Goal: Browse casually

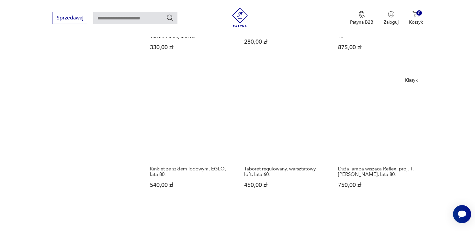
scroll to position [593, 0]
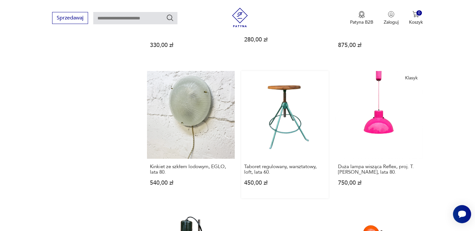
click at [287, 115] on link "Taboret regulowany, warsztatowy, loft, lata 60. 450,00 zł" at bounding box center [284, 134] width 87 height 127
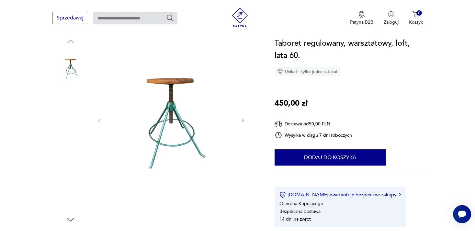
scroll to position [71, 0]
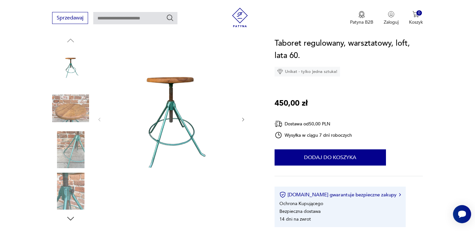
click at [241, 117] on icon "button" at bounding box center [242, 119] width 5 height 5
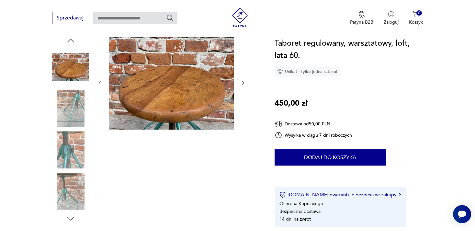
click at [243, 81] on icon "button" at bounding box center [242, 82] width 5 height 5
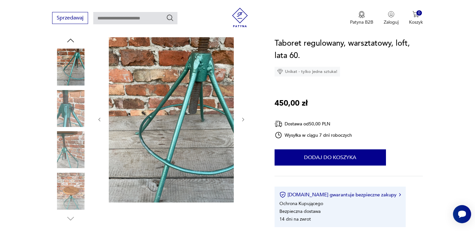
click at [243, 120] on icon "button" at bounding box center [242, 119] width 5 height 5
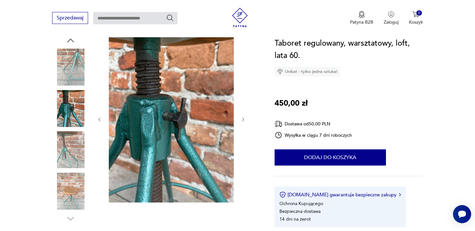
click at [243, 120] on icon "button" at bounding box center [242, 119] width 5 height 5
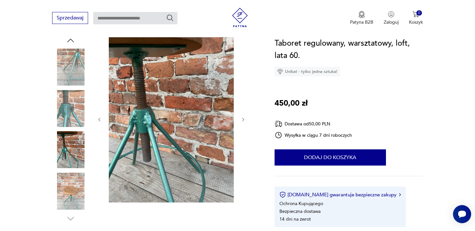
click at [243, 120] on icon "button" at bounding box center [242, 119] width 5 height 5
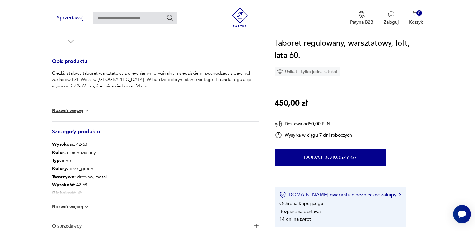
scroll to position [249, 0]
click at [77, 108] on button "Rozwiń więcej" at bounding box center [71, 109] width 38 height 6
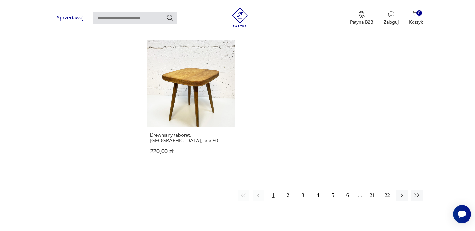
scroll to position [901, 0]
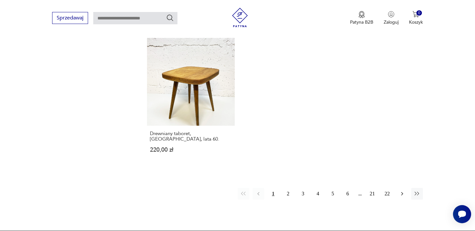
click at [401, 190] on icon "button" at bounding box center [402, 193] width 6 height 6
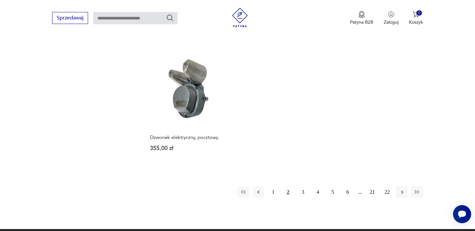
scroll to position [892, 0]
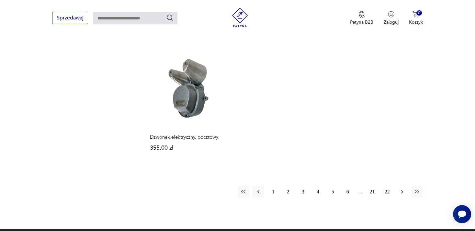
click at [400, 188] on icon "button" at bounding box center [402, 191] width 6 height 6
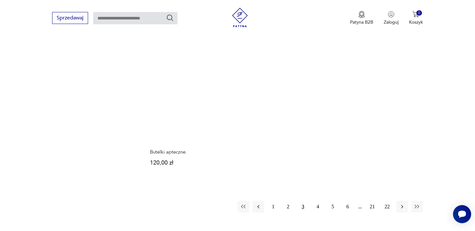
scroll to position [884, 0]
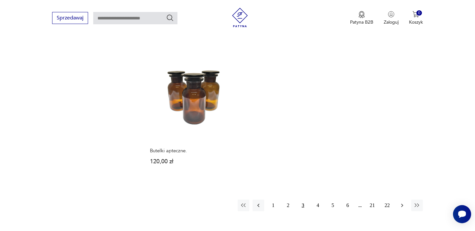
click at [401, 202] on icon "button" at bounding box center [402, 205] width 6 height 6
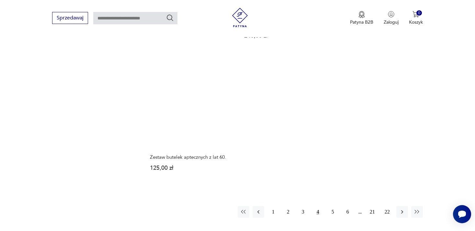
scroll to position [889, 0]
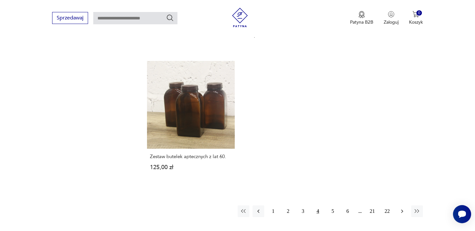
click at [399, 205] on button "button" at bounding box center [402, 211] width 12 height 12
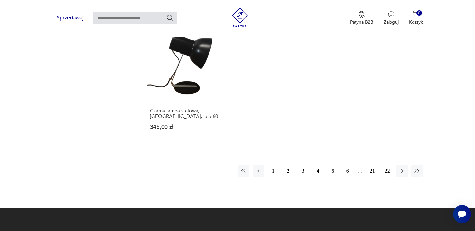
scroll to position [932, 0]
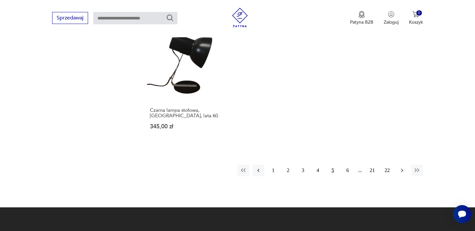
click at [398, 170] on button "button" at bounding box center [402, 170] width 12 height 12
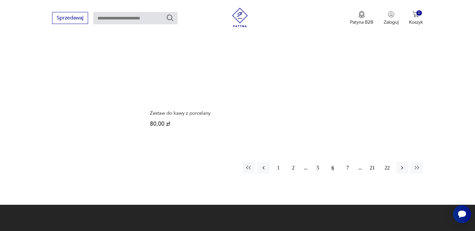
scroll to position [923, 0]
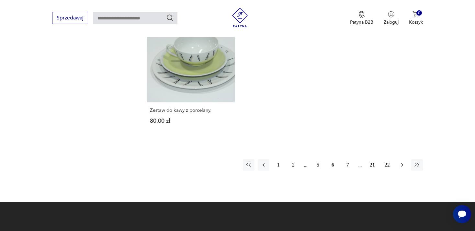
click at [401, 165] on icon "button" at bounding box center [402, 164] width 6 height 6
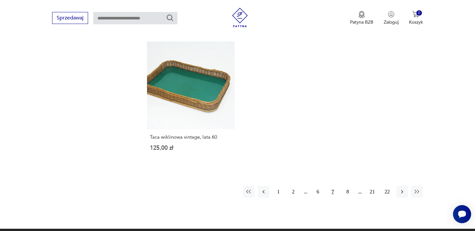
scroll to position [895, 0]
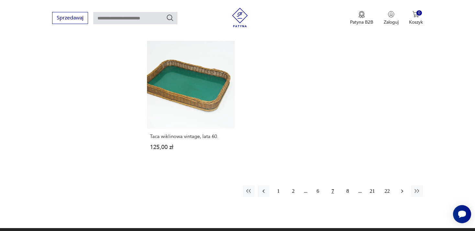
click at [400, 188] on icon "button" at bounding box center [402, 191] width 6 height 6
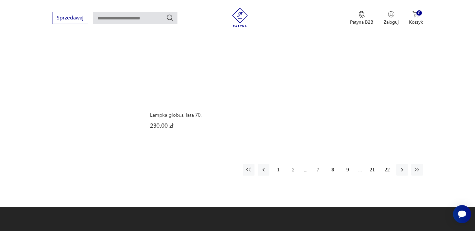
scroll to position [913, 0]
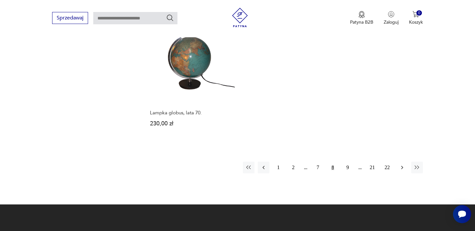
click at [400, 164] on icon "button" at bounding box center [402, 167] width 6 height 6
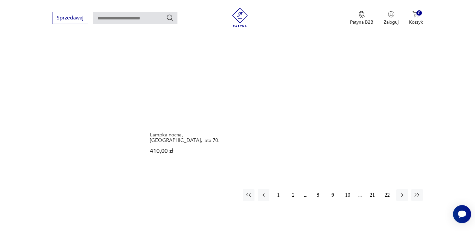
scroll to position [901, 0]
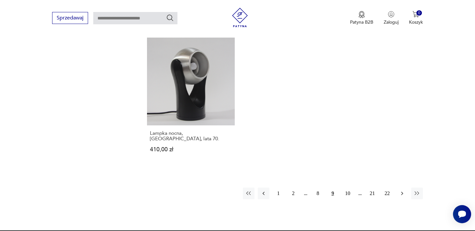
click at [403, 190] on icon "button" at bounding box center [402, 193] width 6 height 6
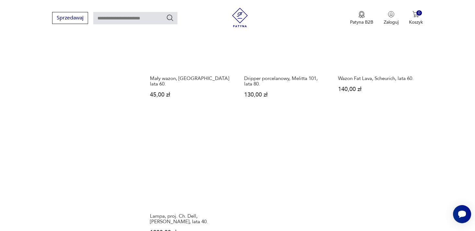
scroll to position [822, 0]
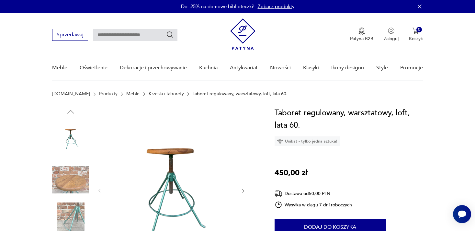
click at [243, 190] on icon "button" at bounding box center [242, 190] width 5 height 5
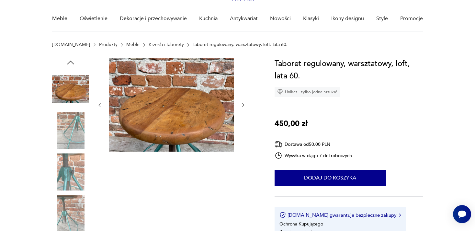
scroll to position [49, 0]
click at [244, 104] on icon "button" at bounding box center [242, 104] width 5 height 5
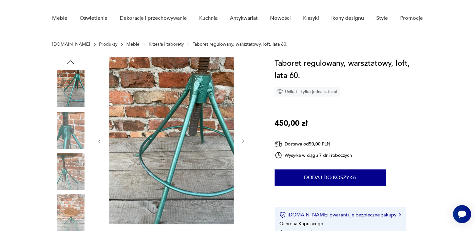
click at [241, 140] on icon "button" at bounding box center [242, 140] width 5 height 5
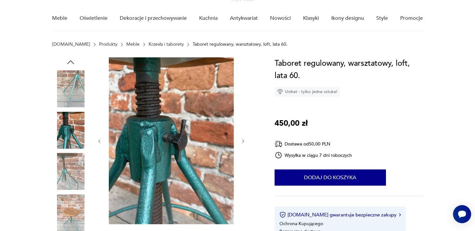
click at [241, 140] on icon "button" at bounding box center [242, 140] width 5 height 5
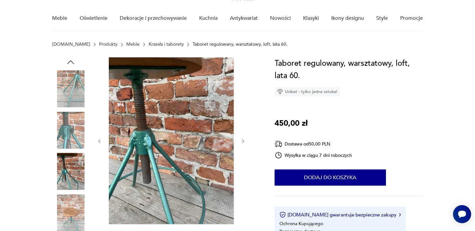
click at [241, 140] on icon "button" at bounding box center [242, 140] width 5 height 5
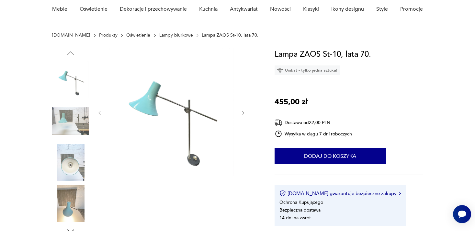
scroll to position [59, 0]
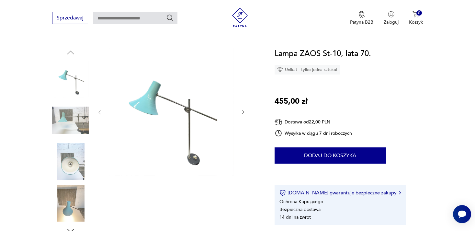
click at [82, 118] on img at bounding box center [70, 120] width 37 height 37
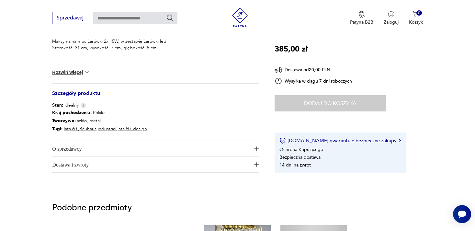
scroll to position [288, 0]
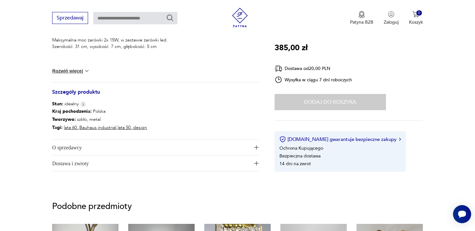
click at [83, 71] on button "Rozwiń więcej" at bounding box center [71, 71] width 38 height 6
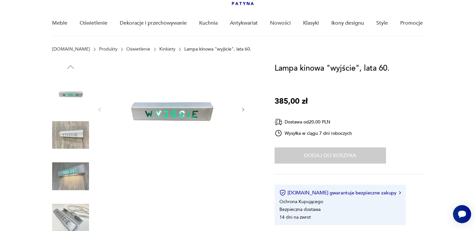
scroll to position [45, 0]
click at [245, 109] on icon "button" at bounding box center [242, 108] width 5 height 5
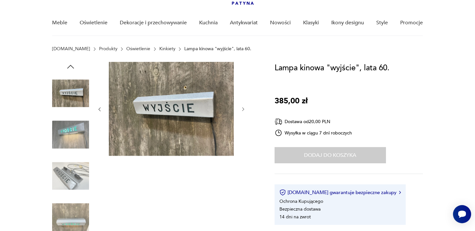
click at [245, 109] on icon "button" at bounding box center [242, 108] width 5 height 5
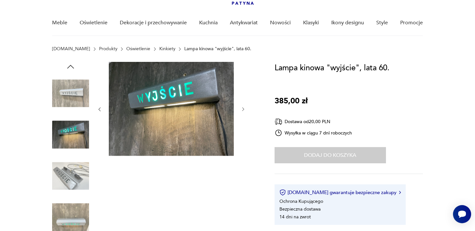
click at [245, 109] on icon "button" at bounding box center [242, 108] width 5 height 5
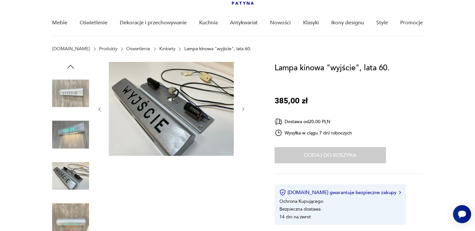
click at [245, 109] on icon "button" at bounding box center [242, 108] width 5 height 5
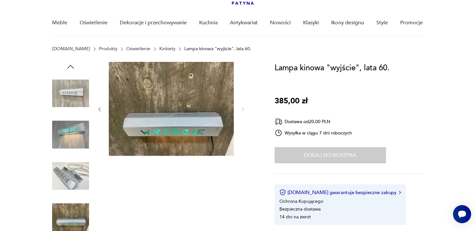
click at [101, 106] on icon "button" at bounding box center [99, 108] width 5 height 5
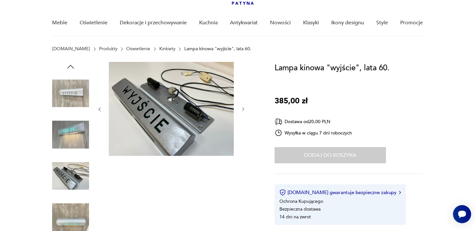
click at [101, 106] on icon "button" at bounding box center [99, 108] width 5 height 5
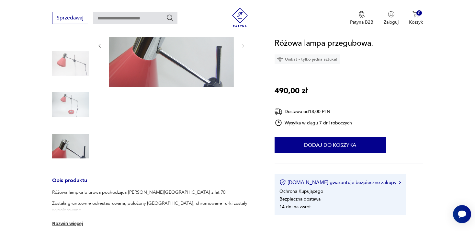
scroll to position [104, 0]
click at [62, 58] on img at bounding box center [70, 62] width 37 height 37
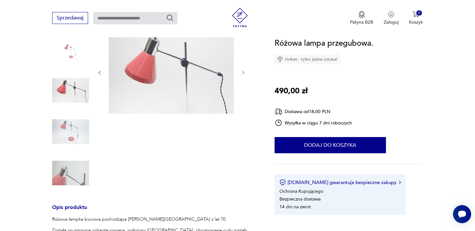
scroll to position [69, 0]
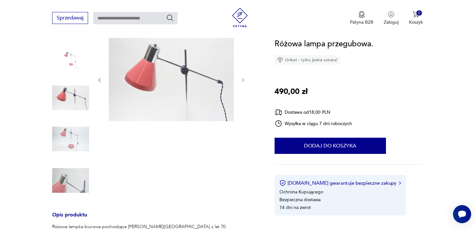
click at [242, 80] on icon "button" at bounding box center [242, 79] width 5 height 5
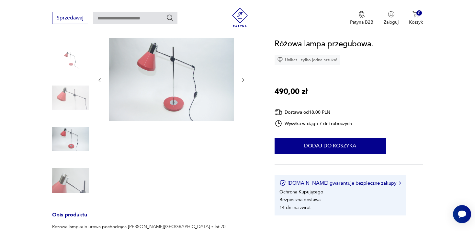
click at [242, 80] on icon "button" at bounding box center [242, 79] width 5 height 5
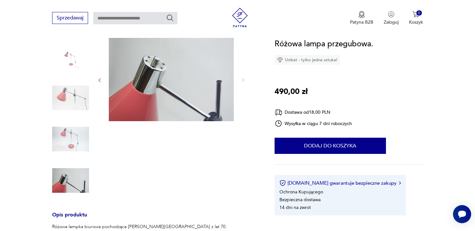
click at [63, 134] on img at bounding box center [70, 138] width 37 height 37
